Goal: Task Accomplishment & Management: Manage account settings

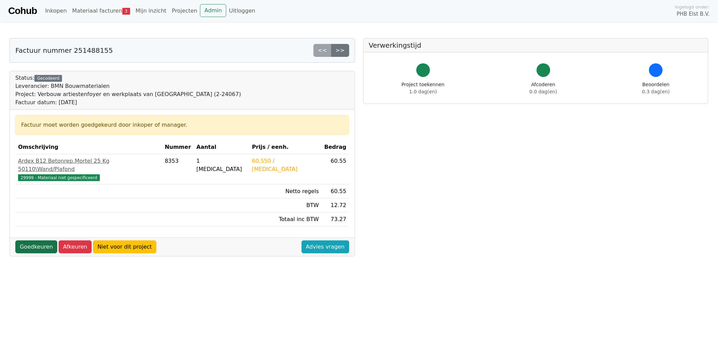
click at [33, 240] on link "Goedkeuren" at bounding box center [36, 246] width 42 height 13
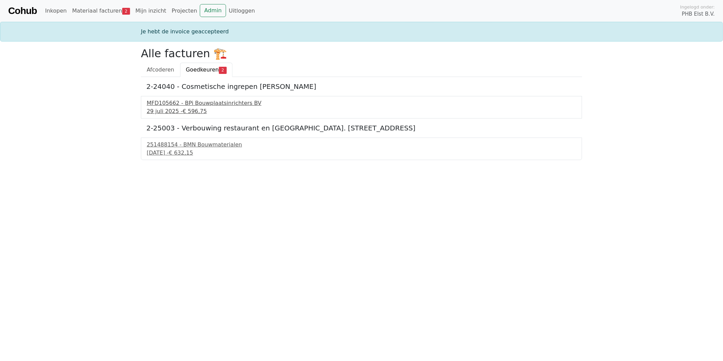
click at [180, 106] on div "MFD105662 - BPi Bouwplaatsinrichters BV" at bounding box center [362, 103] width 430 height 8
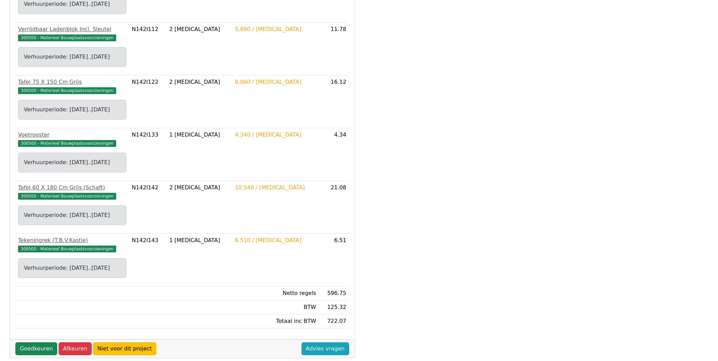
scroll to position [578, 0]
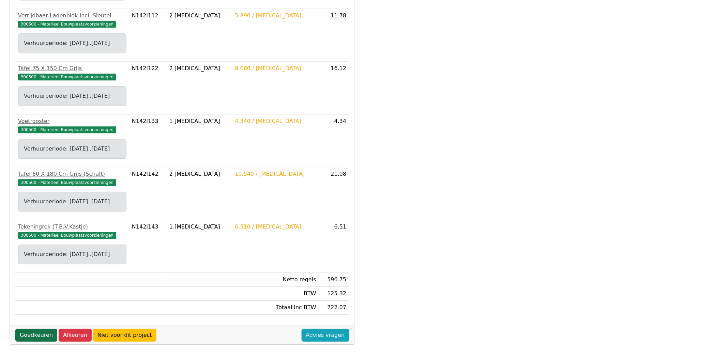
click at [35, 335] on link "Goedkeuren" at bounding box center [36, 335] width 42 height 13
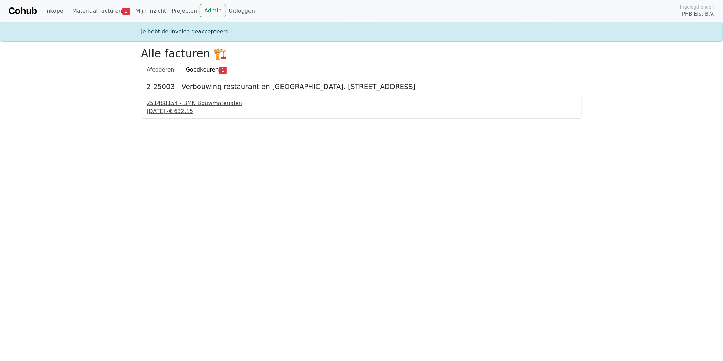
click at [178, 108] on div "[DATE] - € 632,15" at bounding box center [362, 111] width 430 height 8
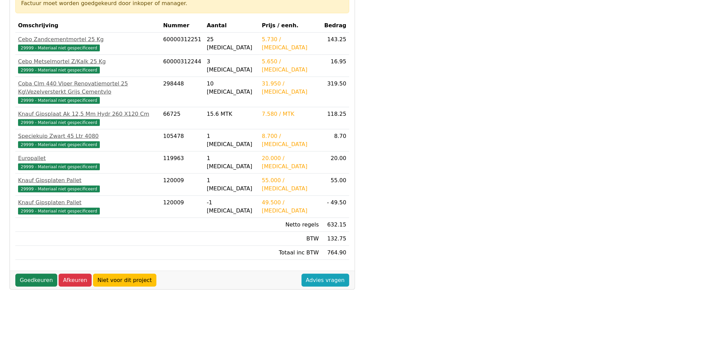
scroll to position [144, 0]
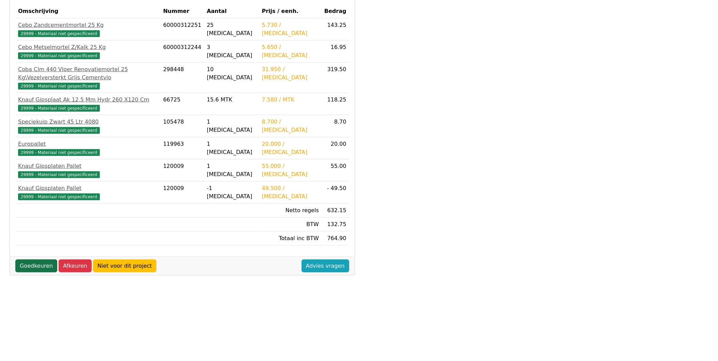
click at [33, 260] on link "Goedkeuren" at bounding box center [36, 266] width 42 height 13
